Goal: Transaction & Acquisition: Purchase product/service

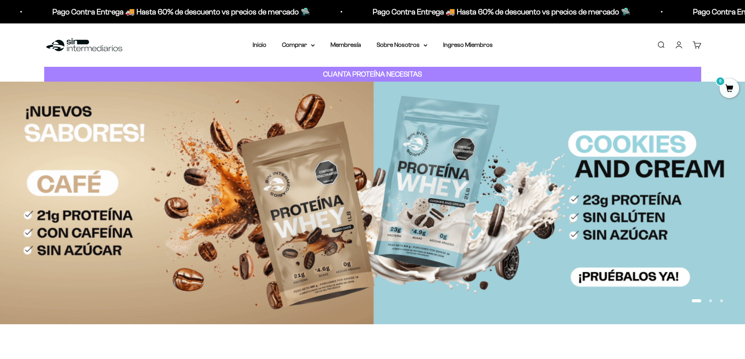
click at [596, 42] on link "Iniciar sesión" at bounding box center [679, 45] width 9 height 9
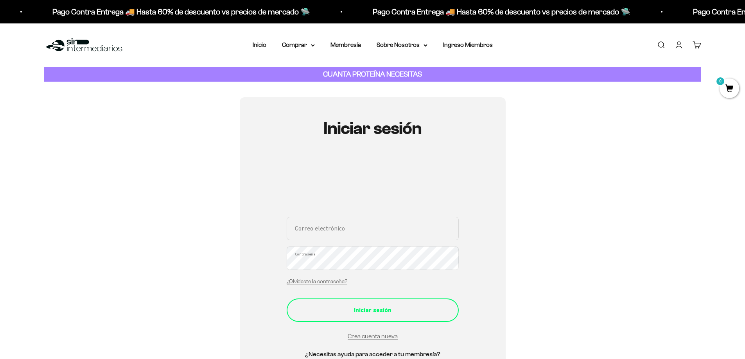
type input "bernaliu1000.cb@gmail.com"
click at [381, 317] on button "Iniciar sesión" at bounding box center [373, 310] width 172 height 23
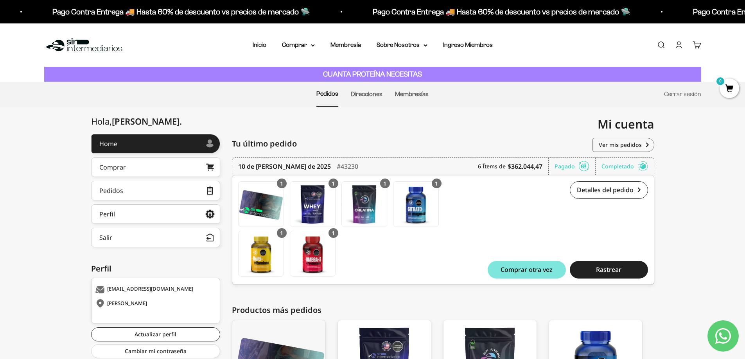
click at [591, 90] on ul "Pedidos Direcciones Membresías Cerrar sesión" at bounding box center [372, 94] width 657 height 25
click at [295, 43] on summary "Comprar" at bounding box center [298, 45] width 33 height 10
click at [310, 114] on span "Todos Los Productos" at bounding box center [315, 114] width 57 height 7
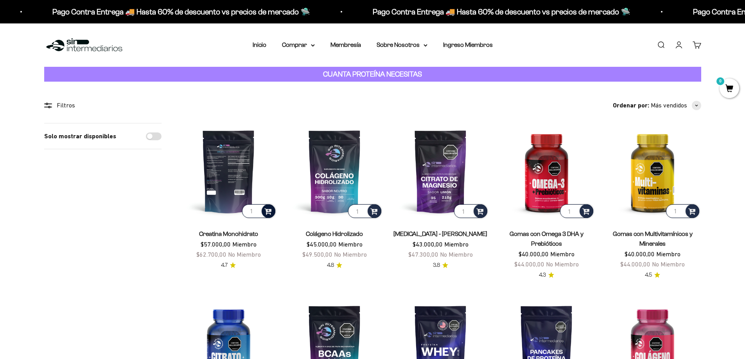
click at [267, 213] on span at bounding box center [267, 211] width 7 height 9
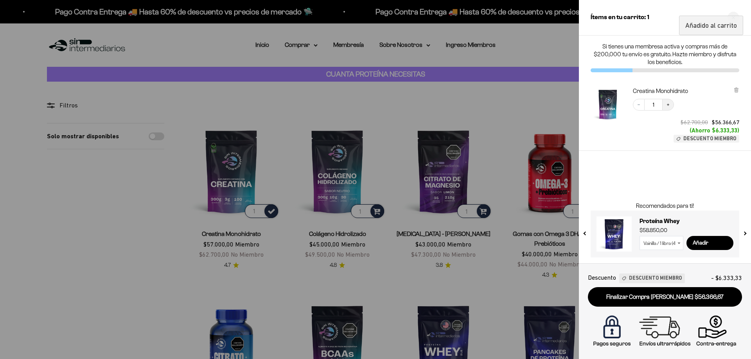
click at [669, 104] on icon "Increase quantity" at bounding box center [668, 104] width 5 height 5
click at [500, 103] on div at bounding box center [375, 179] width 751 height 359
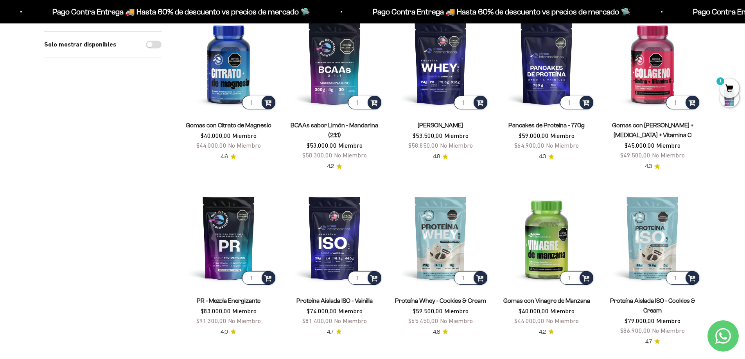
scroll to position [274, 0]
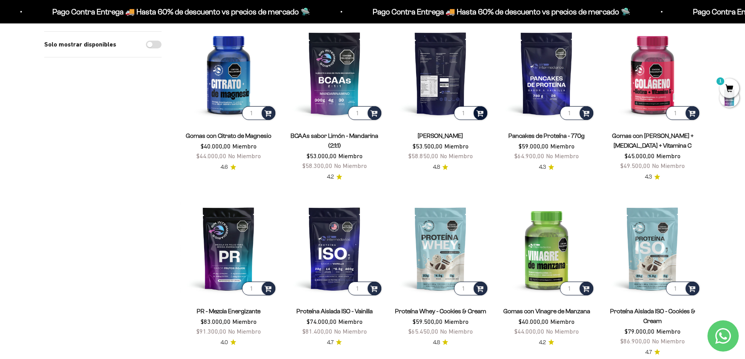
click at [480, 114] on span at bounding box center [479, 112] width 7 height 9
click at [467, 92] on li "Vainilla / 2 libras (910g)" at bounding box center [441, 92] width 93 height 9
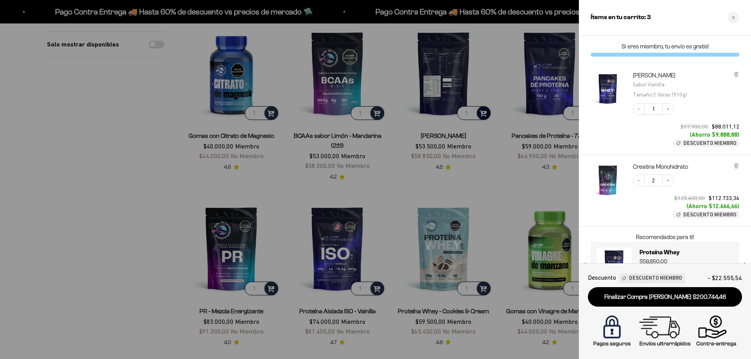
click at [41, 169] on div at bounding box center [375, 179] width 751 height 359
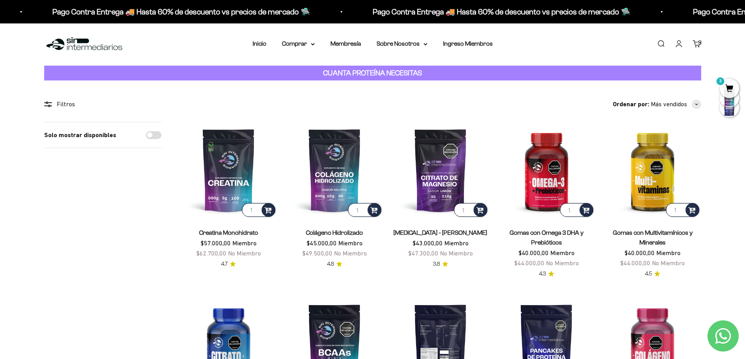
scroll to position [0, 0]
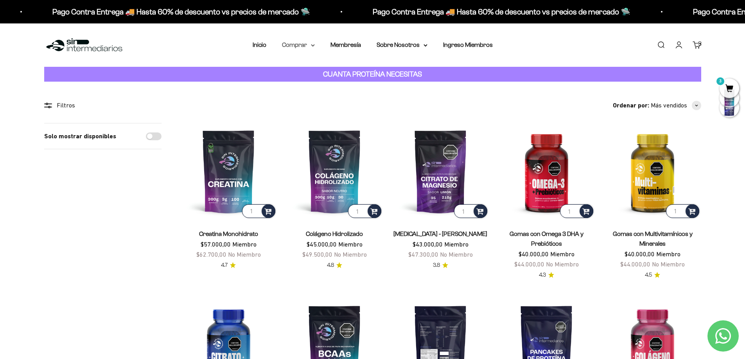
click at [310, 46] on summary "Comprar" at bounding box center [298, 45] width 33 height 10
click at [314, 116] on span "Todos Los Productos" at bounding box center [315, 114] width 57 height 7
click at [694, 106] on span "button" at bounding box center [696, 105] width 9 height 9
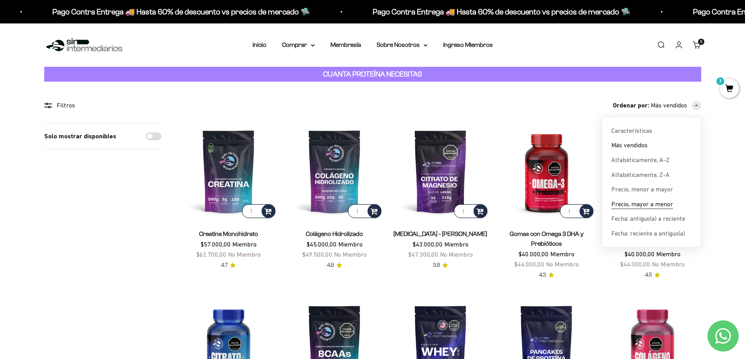
click at [651, 203] on span "Precio, mayor a menor" at bounding box center [642, 204] width 62 height 10
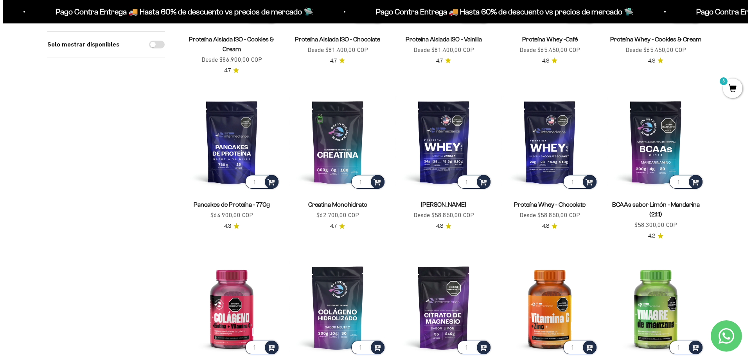
scroll to position [352, 0]
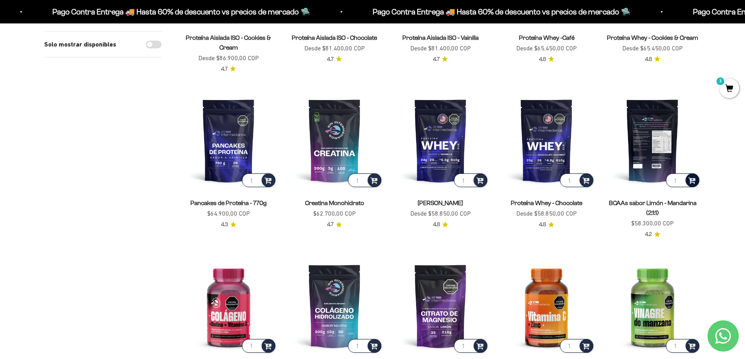
click at [692, 181] on span at bounding box center [691, 180] width 7 height 9
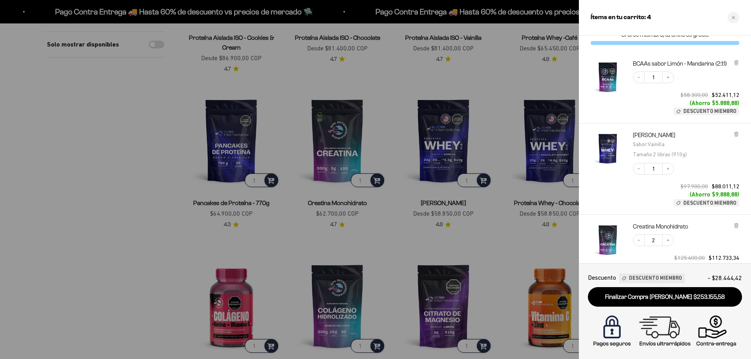
scroll to position [0, 0]
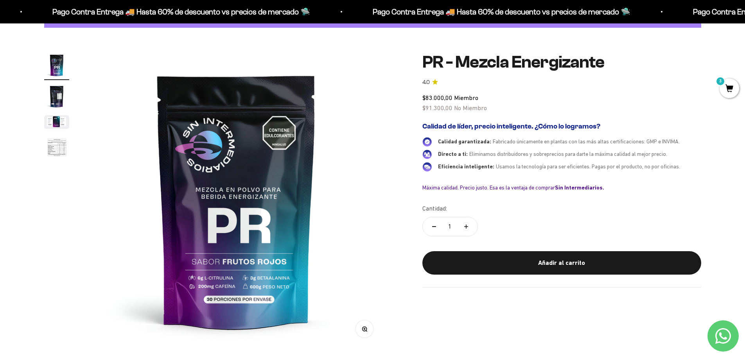
scroll to position [78, 0]
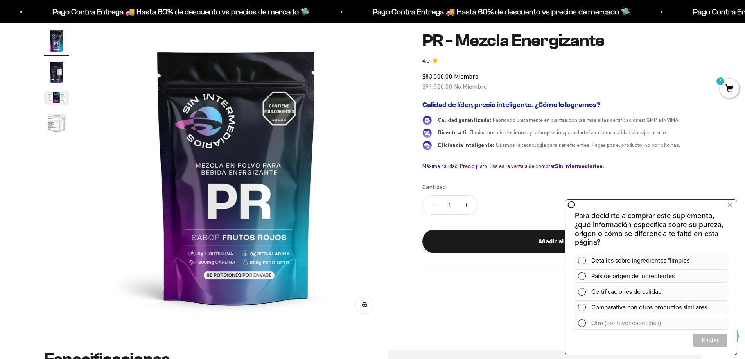
click at [60, 67] on img "Ir al artículo 2" at bounding box center [56, 72] width 25 height 25
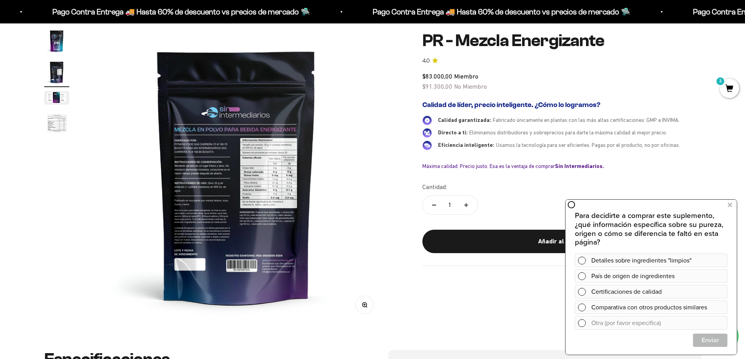
click at [302, 173] on img at bounding box center [236, 177] width 297 height 297
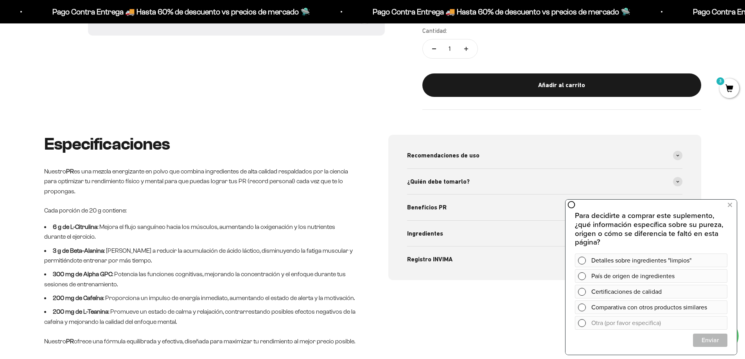
scroll to position [235, 0]
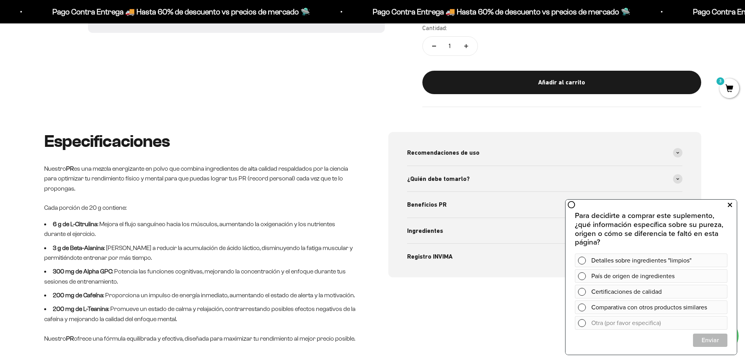
click at [730, 205] on icon at bounding box center [730, 205] width 4 height 10
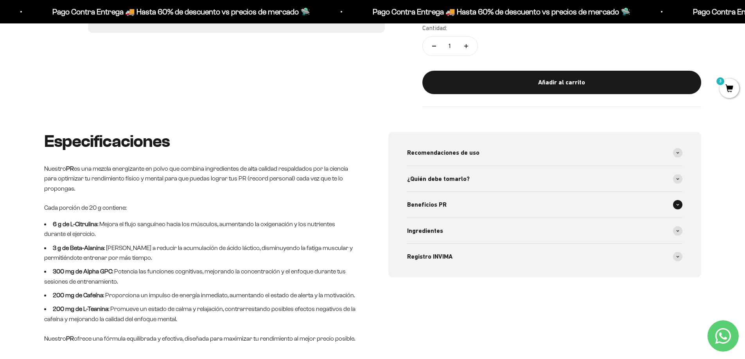
click at [527, 204] on div "Beneficios PR" at bounding box center [544, 205] width 275 height 26
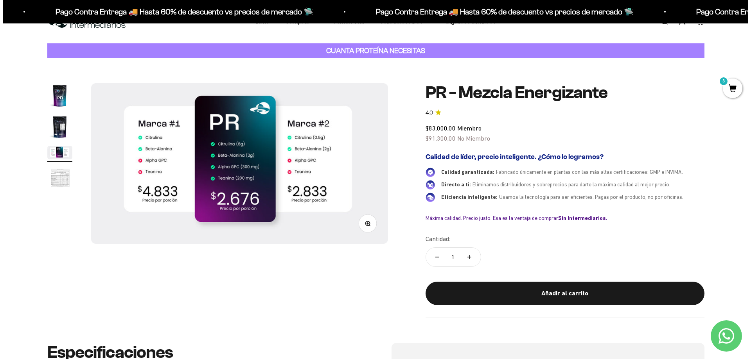
scroll to position [0, 0]
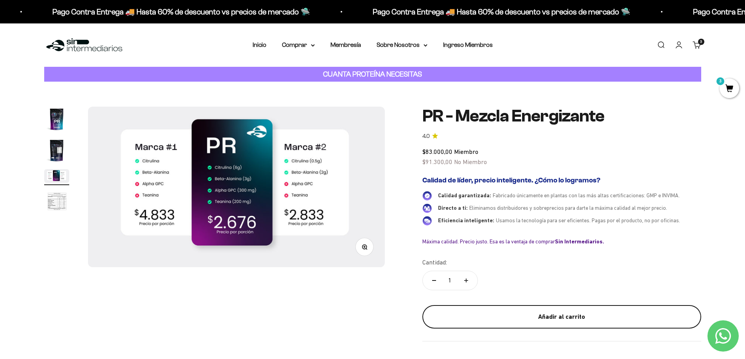
click at [492, 314] on div "Añadir al carrito" at bounding box center [562, 317] width 248 height 10
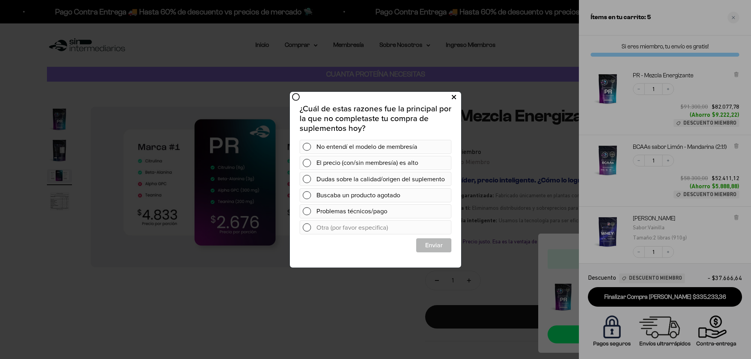
click at [454, 96] on icon at bounding box center [454, 97] width 4 height 11
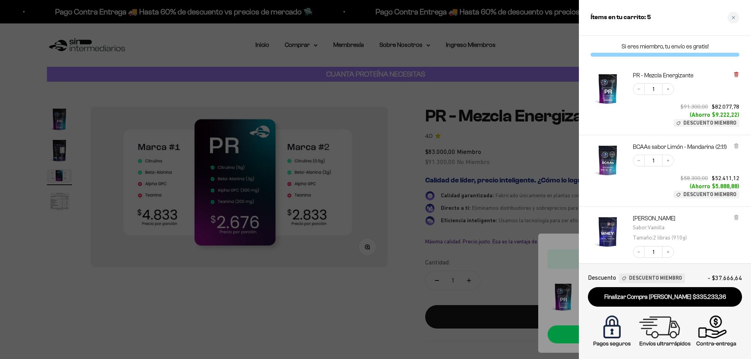
click at [736, 76] on icon at bounding box center [735, 75] width 3 height 4
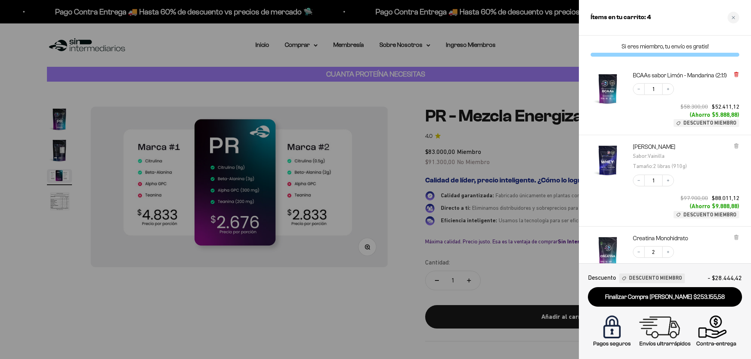
click at [735, 74] on icon at bounding box center [736, 74] width 2 height 4
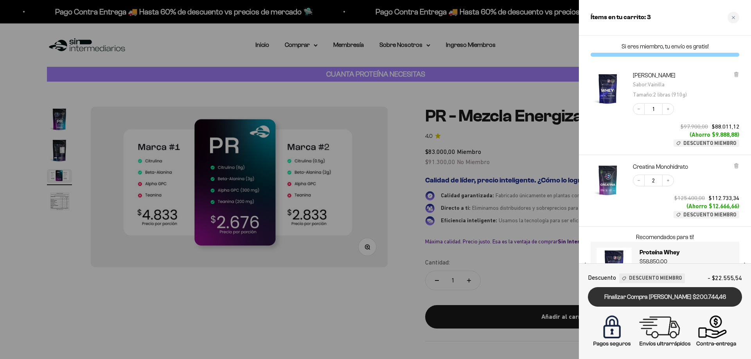
click at [673, 298] on link "Finalizar Compra [PERSON_NAME] $200.744,46" at bounding box center [665, 297] width 154 height 20
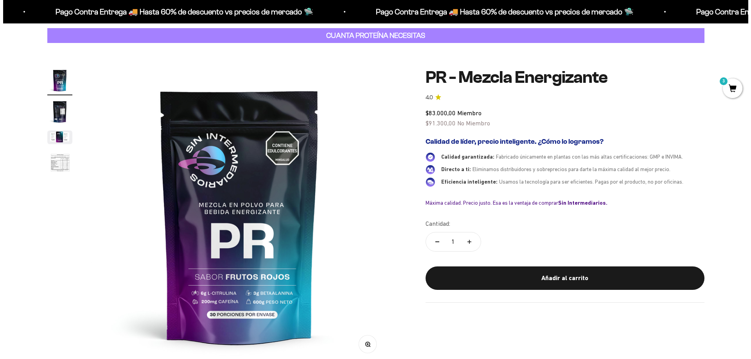
scroll to position [39, 0]
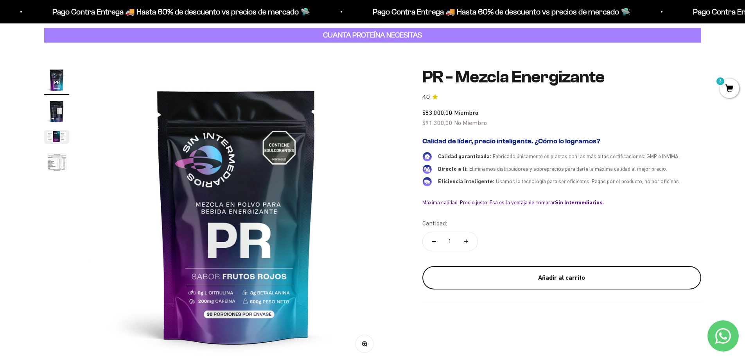
click at [549, 284] on button "Añadir al carrito" at bounding box center [561, 277] width 279 height 23
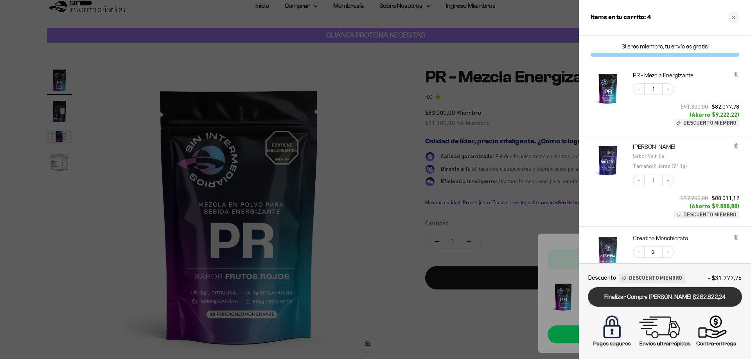
click at [687, 299] on link "Finalizar Compra [PERSON_NAME] $282.822,24" at bounding box center [665, 297] width 154 height 20
